Goal: Navigation & Orientation: Find specific page/section

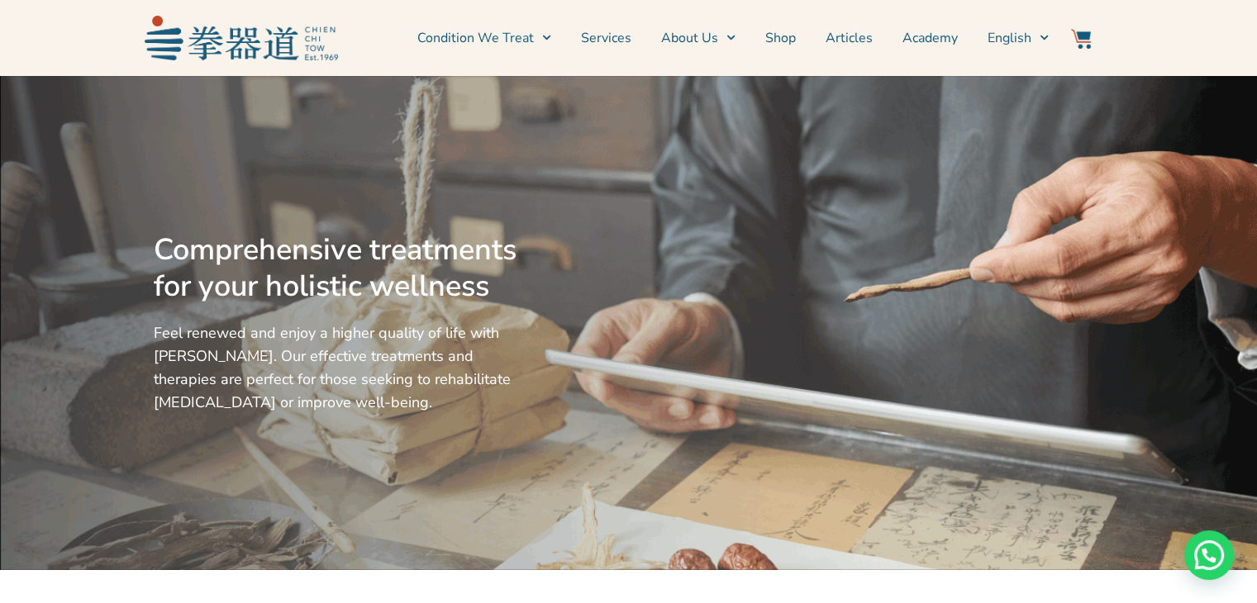
click at [630, 41] on link "Services" at bounding box center [606, 37] width 50 height 41
click at [629, 41] on link "Services" at bounding box center [606, 37] width 50 height 41
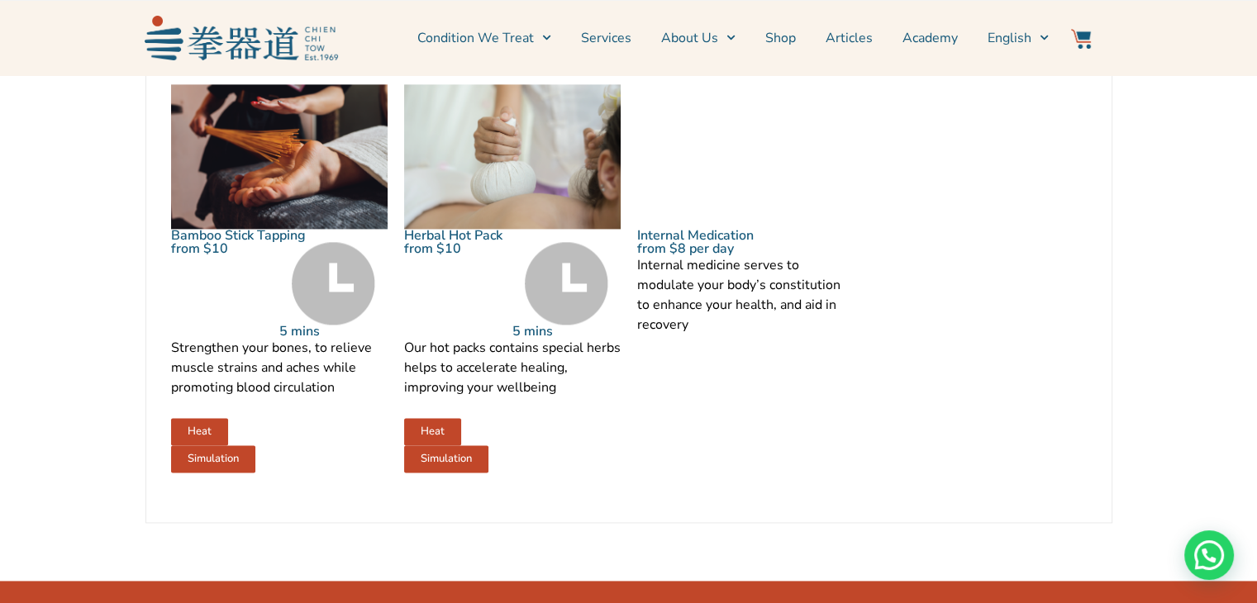
scroll to position [2232, 0]
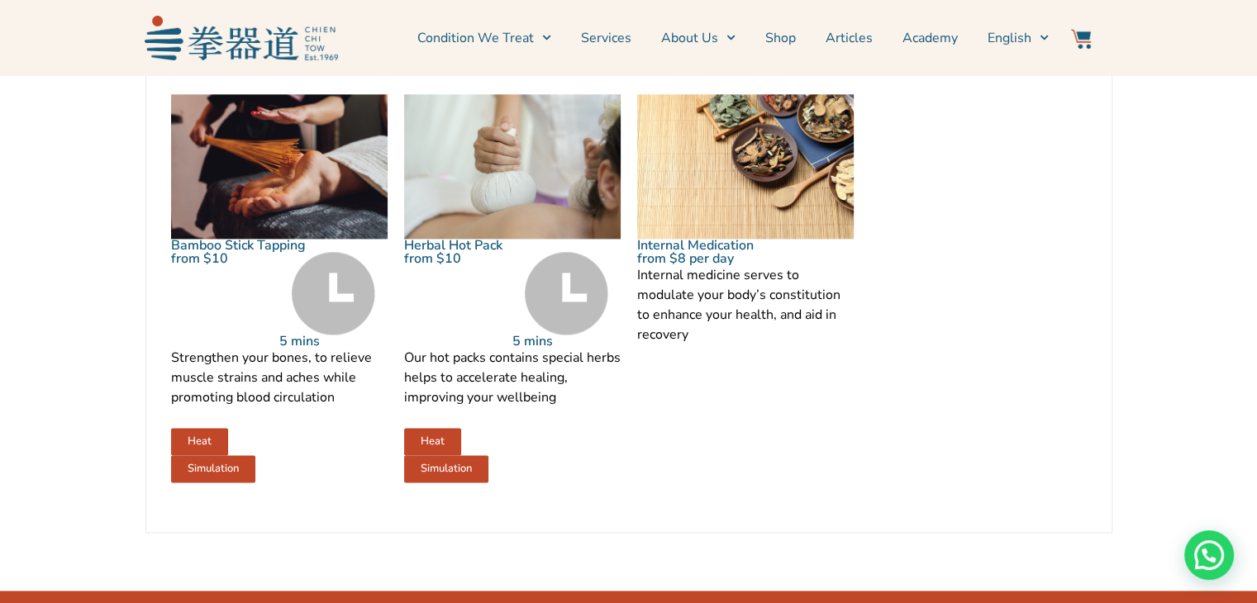
click at [617, 37] on link "Services" at bounding box center [606, 37] width 50 height 41
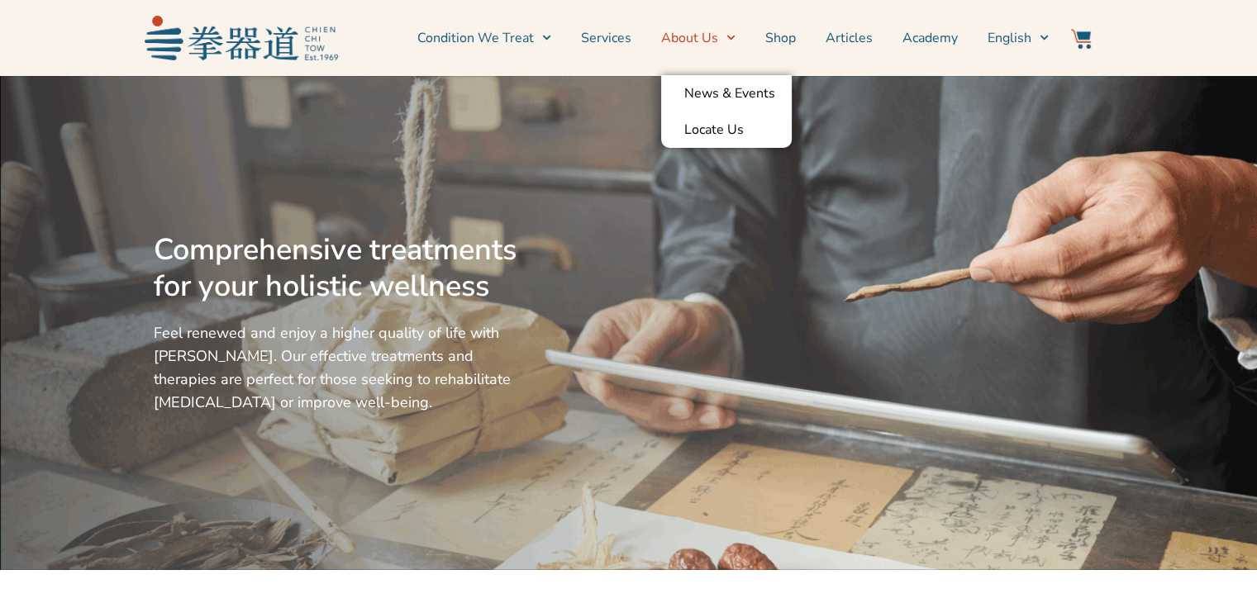
click at [701, 49] on link "About Us" at bounding box center [698, 37] width 74 height 41
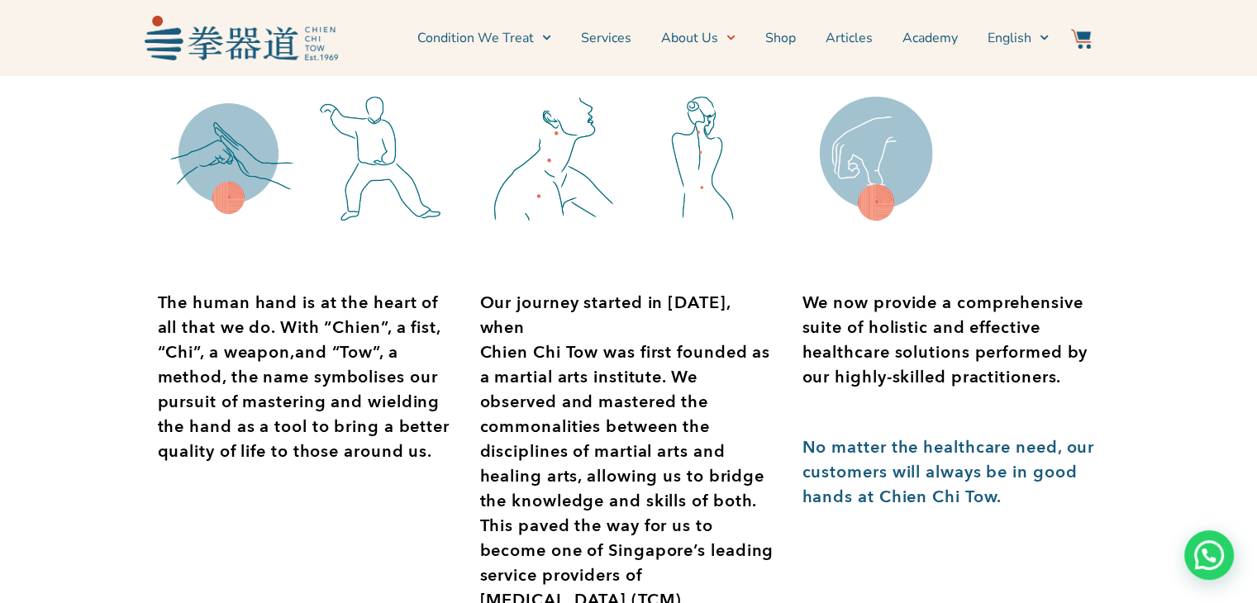
scroll to position [248, 0]
